Goal: Communication & Community: Answer question/provide support

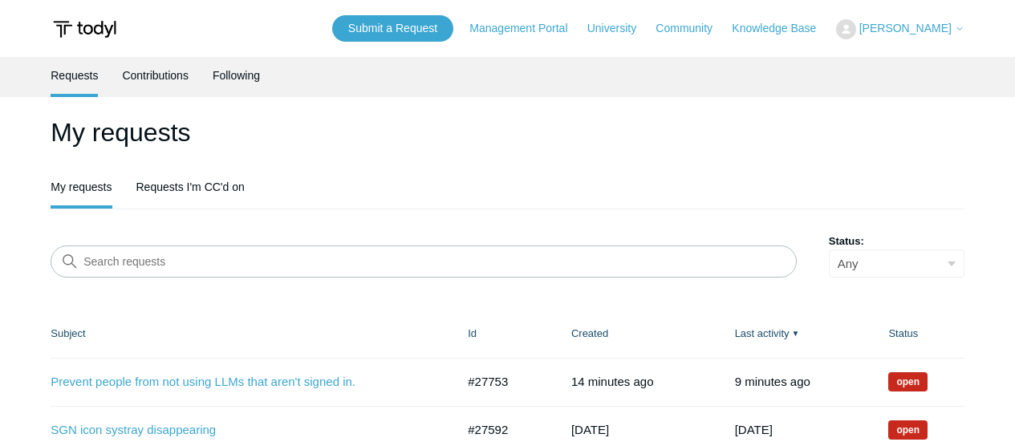
scroll to position [160, 0]
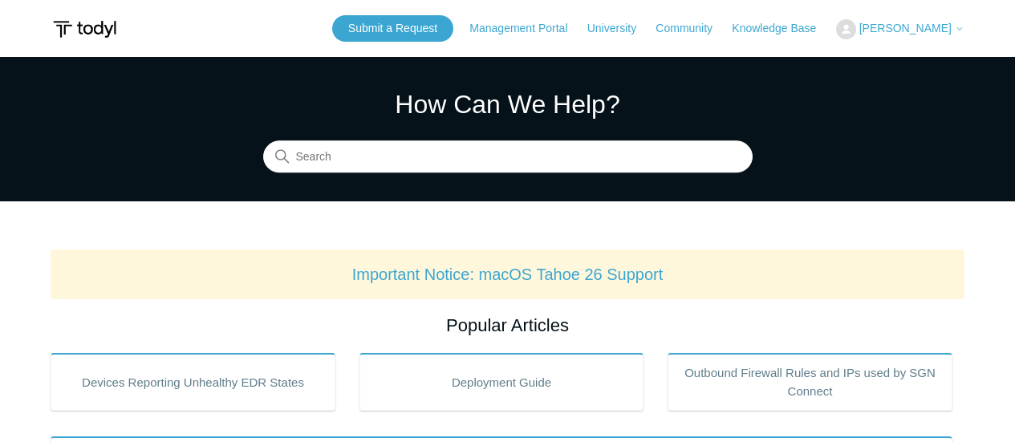
click at [912, 22] on span "[PERSON_NAME]" at bounding box center [905, 28] width 92 height 13
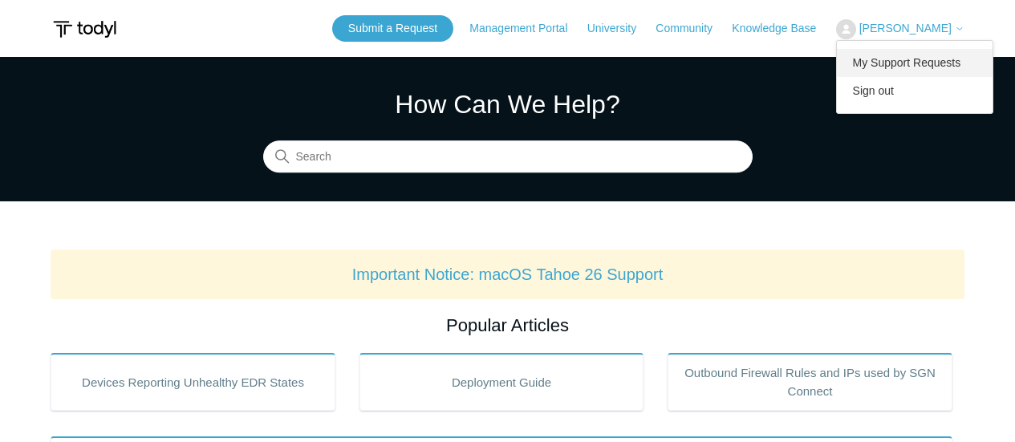
click at [914, 56] on link "My Support Requests" at bounding box center [914, 63] width 156 height 28
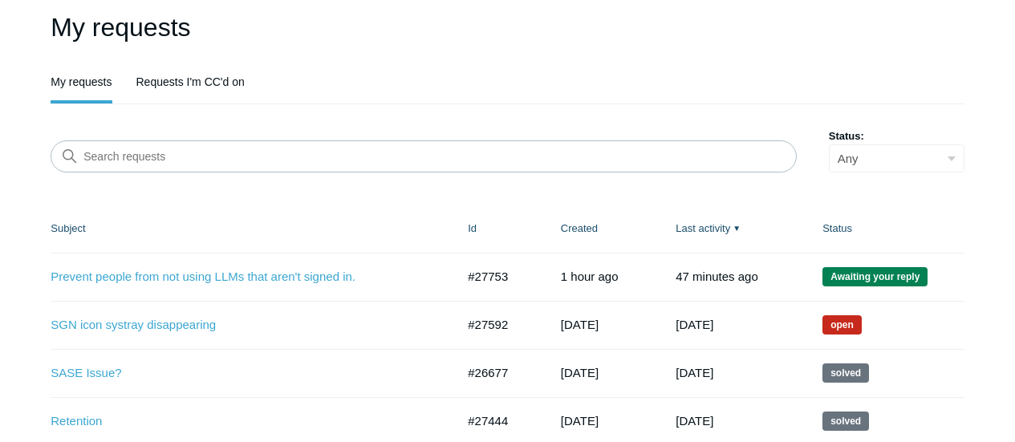
scroll to position [160, 0]
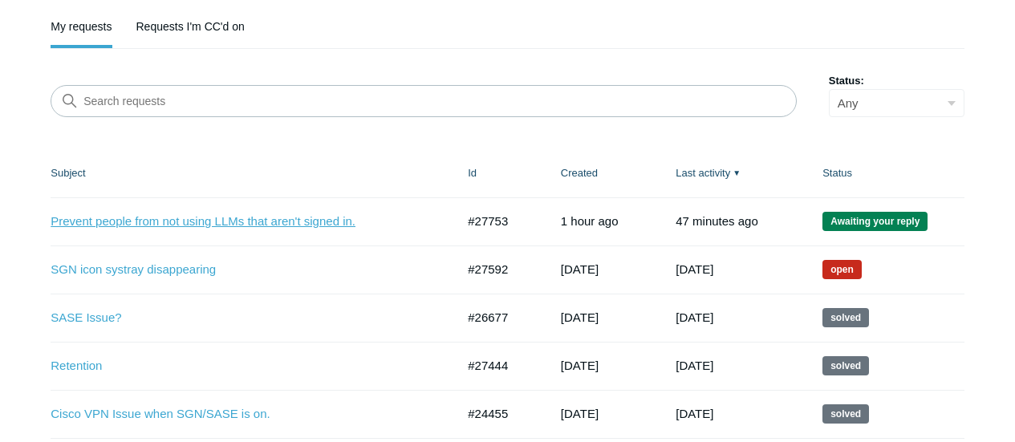
click at [292, 223] on link "Prevent people from not using LLMs that aren't signed in." at bounding box center [241, 222] width 381 height 18
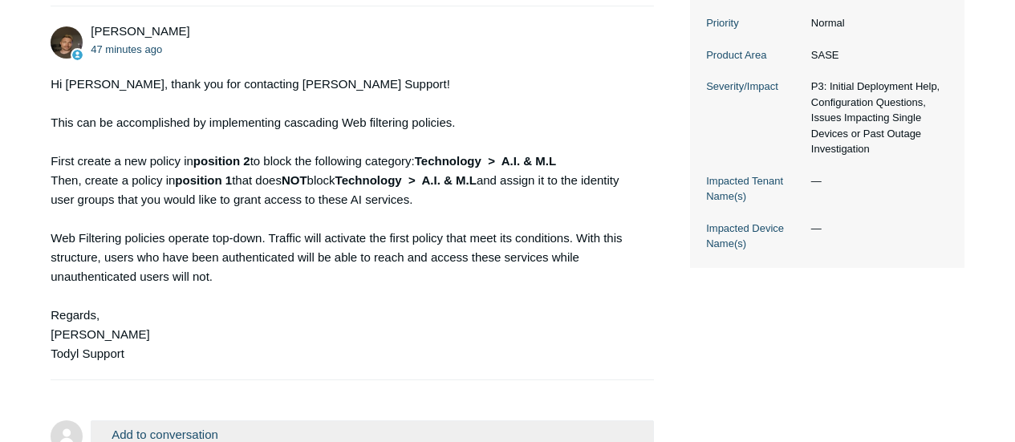
scroll to position [638, 0]
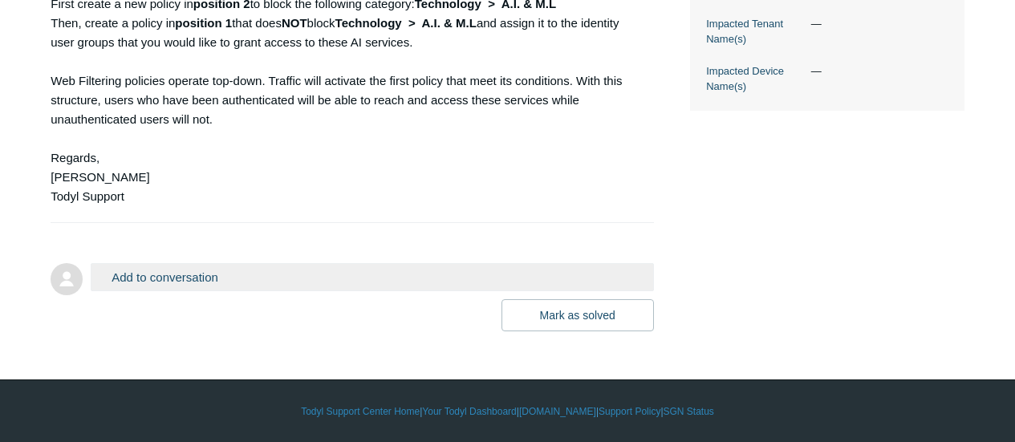
click at [283, 281] on button "Add to conversation" at bounding box center [372, 277] width 562 height 28
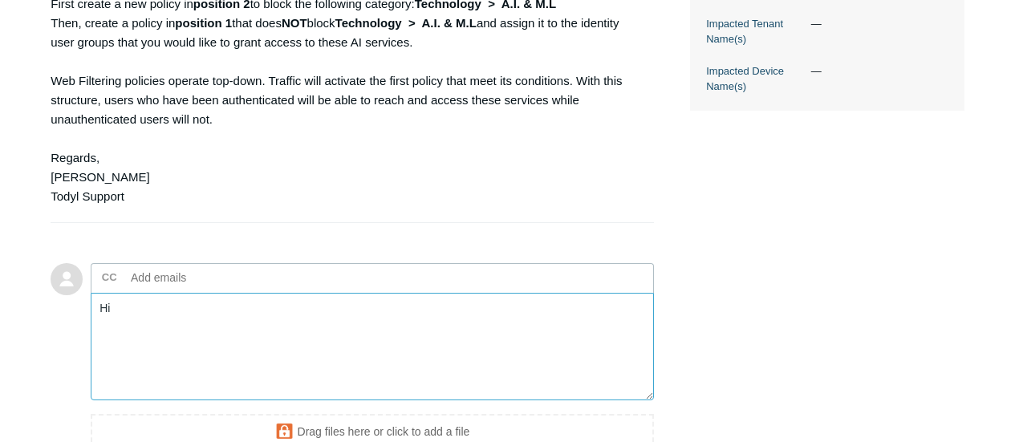
type textarea "H"
type textarea "D"
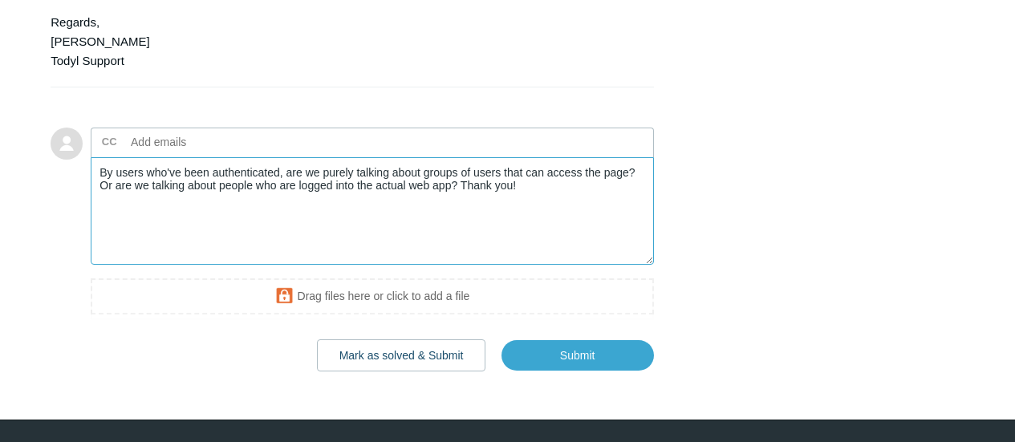
scroll to position [814, 0]
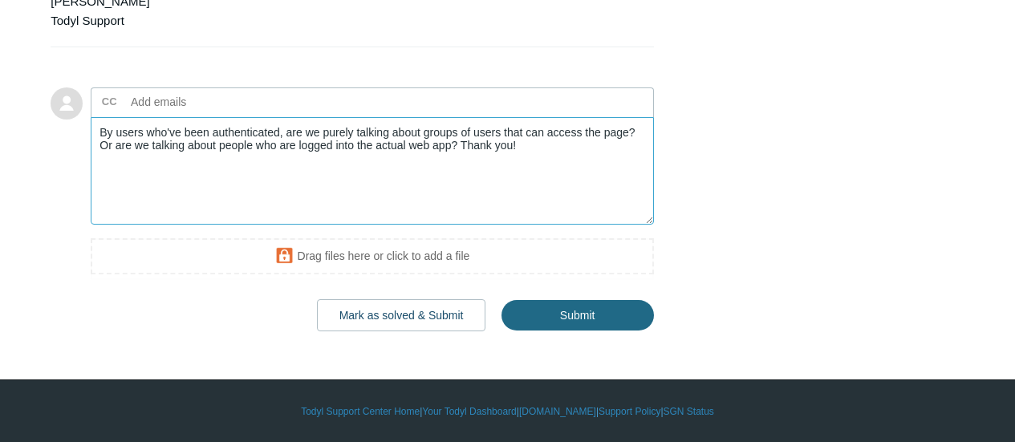
type textarea "By users who've been authenticated, are we purely talking about groups of users…"
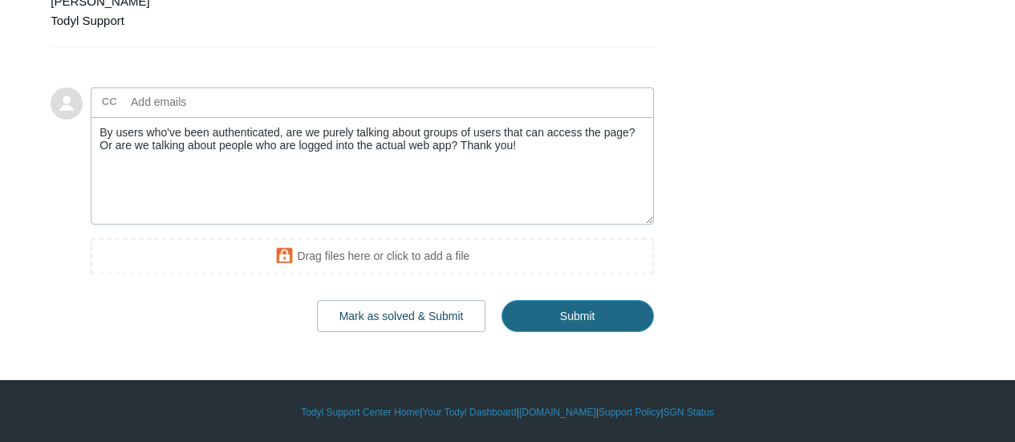
click at [576, 310] on input "Submit" at bounding box center [577, 316] width 152 height 32
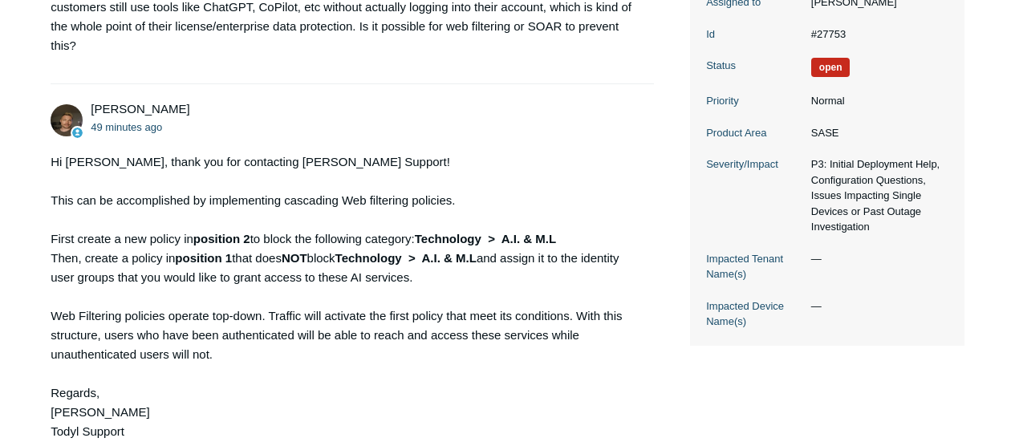
scroll to position [305, 0]
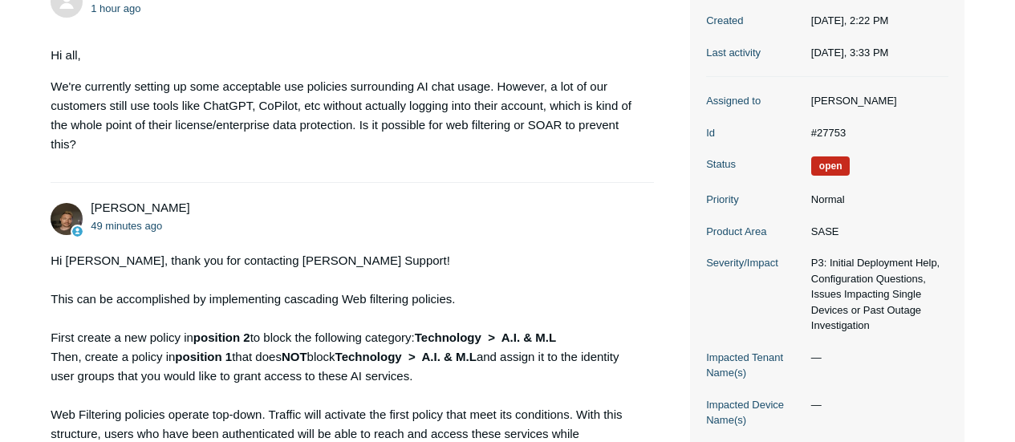
drag, startPoint x: 462, startPoint y: 172, endPoint x: 362, endPoint y: 167, distance: 99.6
click at [362, 167] on li "[PERSON_NAME] 1 hour ago Hi all, We're currently setting up some acceptable use…" at bounding box center [352, 74] width 602 height 217
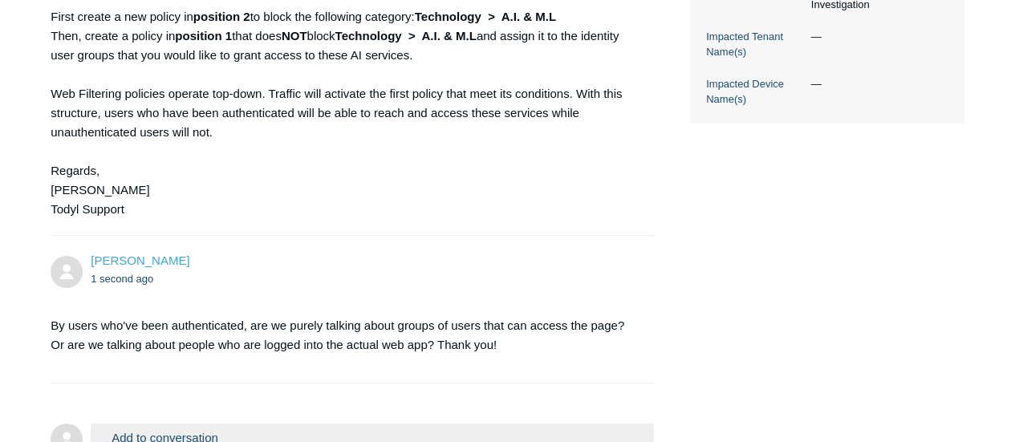
scroll to position [786, 0]
